Goal: Navigation & Orientation: Find specific page/section

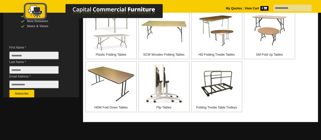
scroll to position [134, 0]
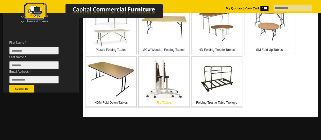
click at [166, 85] on img at bounding box center [163, 78] width 39 height 41
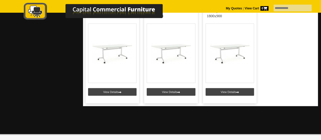
scroll to position [589, 0]
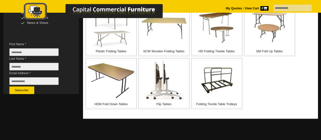
scroll to position [159, 0]
